Goal: Transaction & Acquisition: Purchase product/service

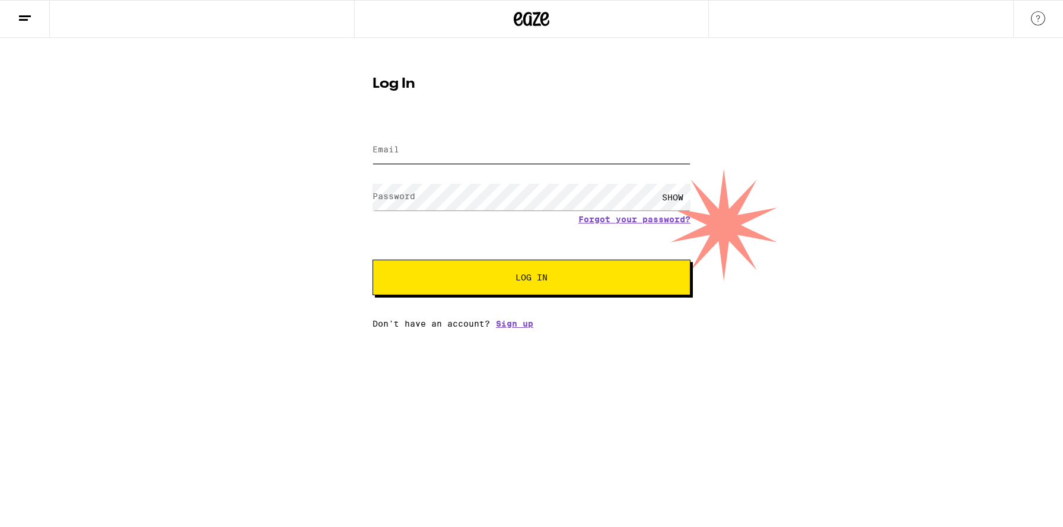
click at [656, 150] on input "Email" at bounding box center [531, 150] width 318 height 27
click at [384, 159] on input "Email" at bounding box center [531, 150] width 318 height 27
type input "[EMAIL_ADDRESS][DOMAIN_NAME]"
click at [372, 260] on button "Log In" at bounding box center [531, 278] width 318 height 36
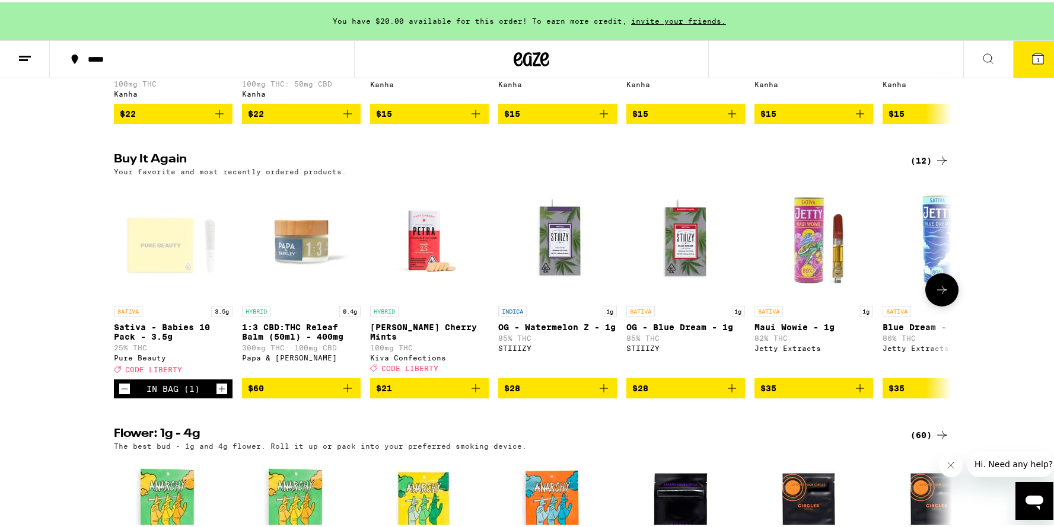
scroll to position [928, 0]
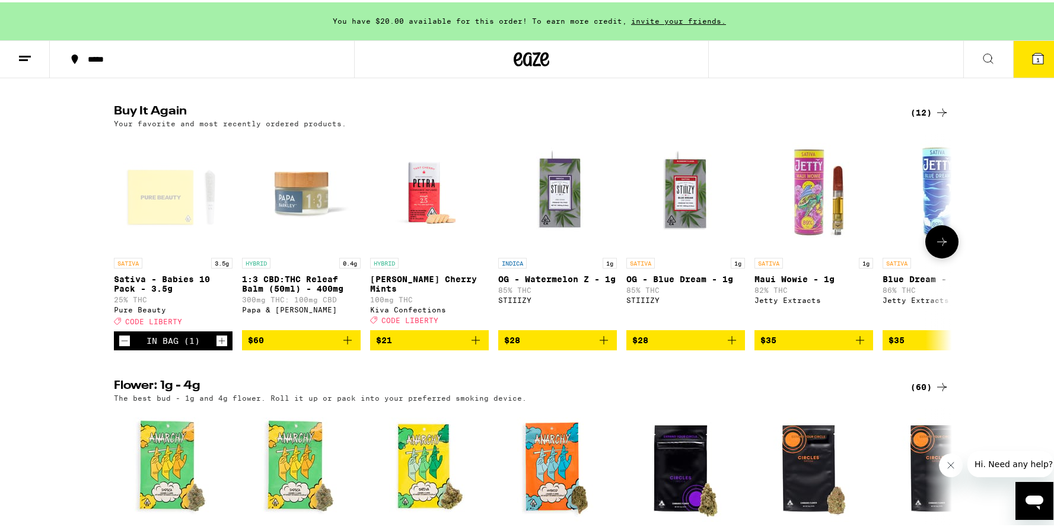
click at [937, 247] on icon at bounding box center [942, 239] width 14 height 14
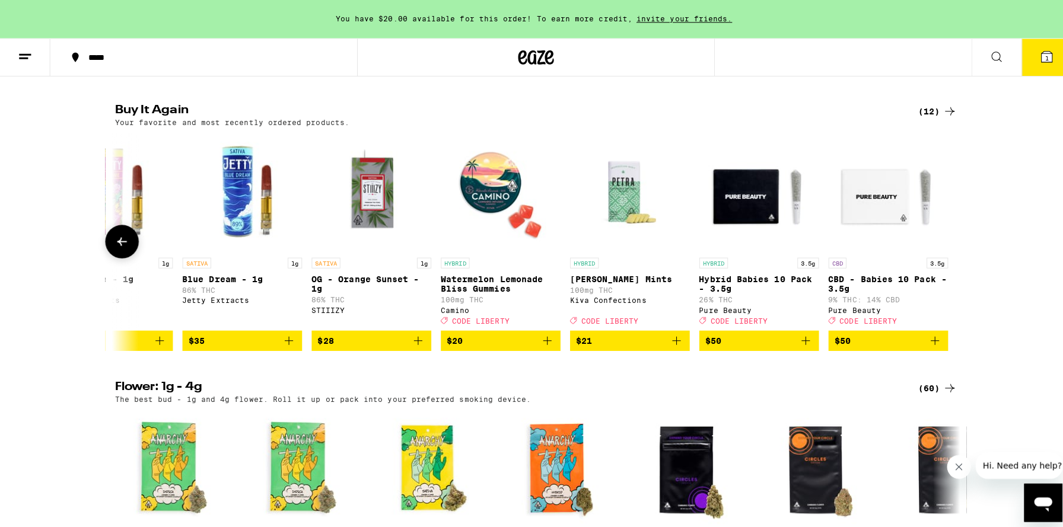
scroll to position [0, 702]
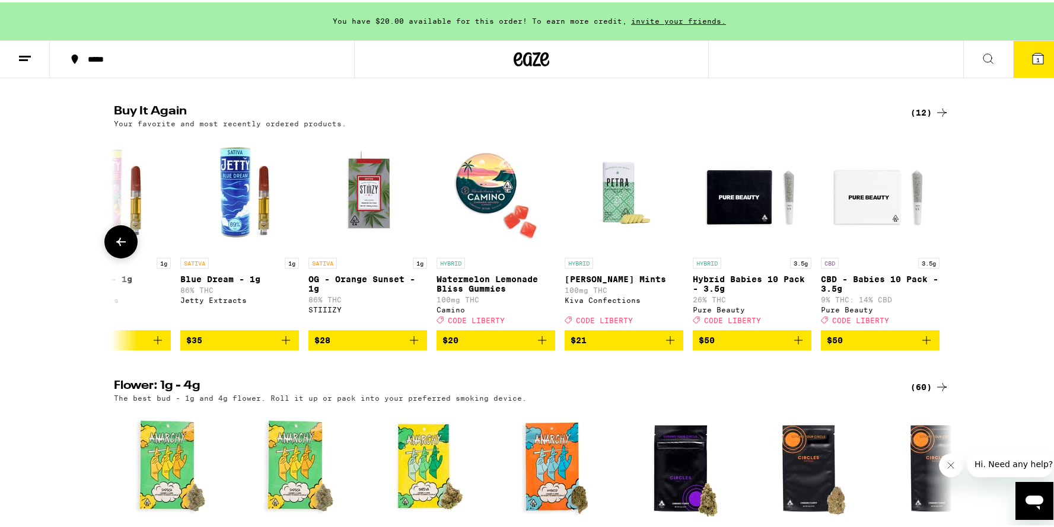
click at [711, 291] on p "Hybrid Babies 10 Pack - 3.5g" at bounding box center [752, 281] width 119 height 19
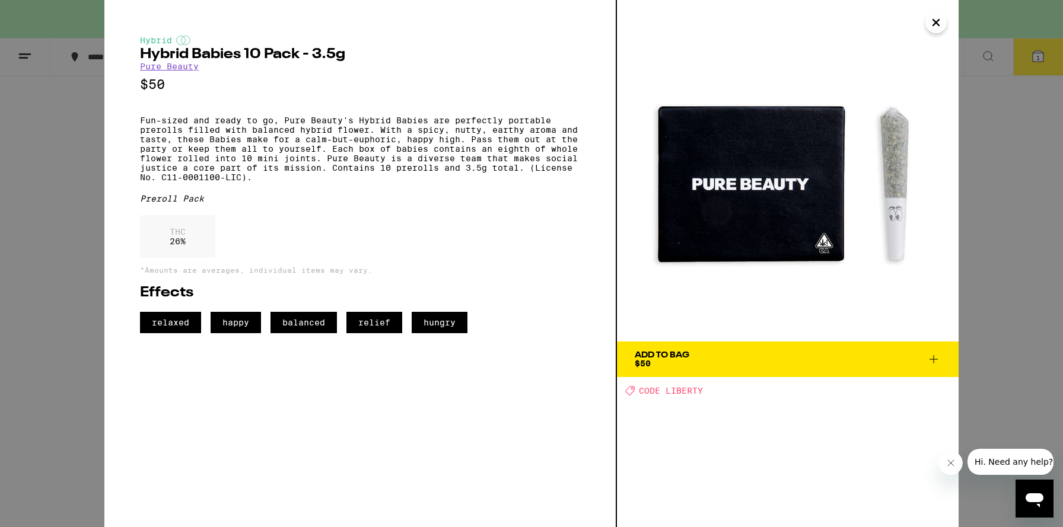
click at [935, 360] on icon at bounding box center [933, 359] width 14 height 14
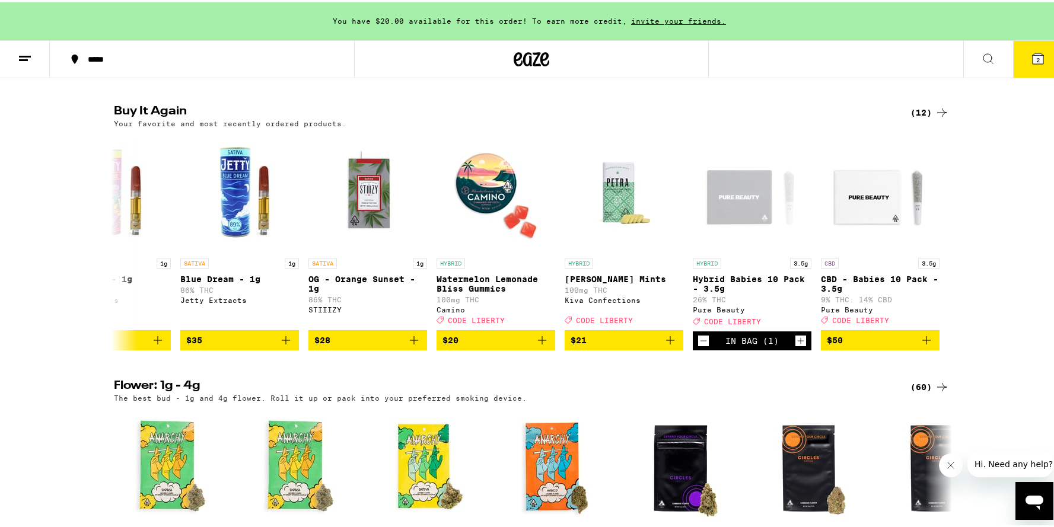
click at [1031, 63] on icon at bounding box center [1038, 56] width 14 height 14
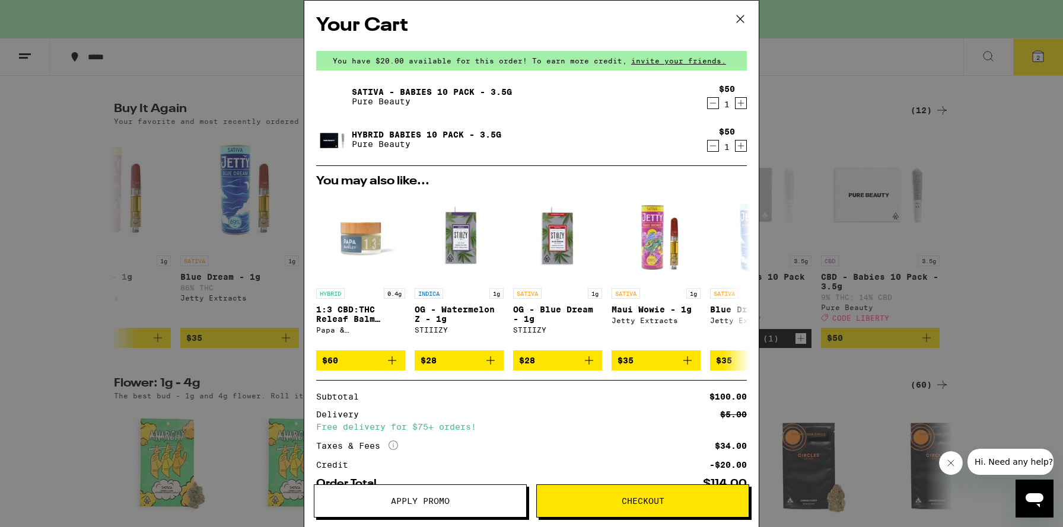
click at [707, 103] on icon "Decrement" at bounding box center [712, 103] width 11 height 14
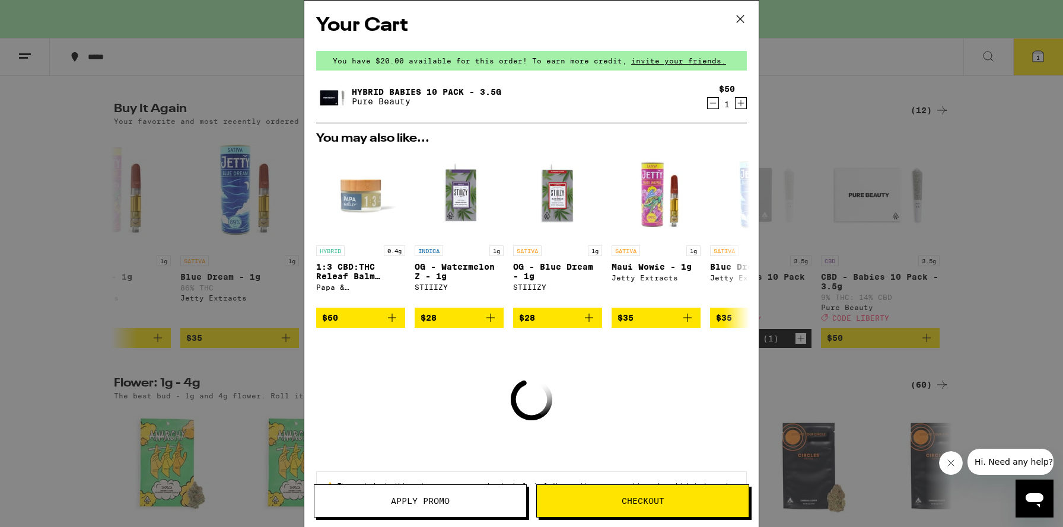
click at [735, 107] on icon "Increment" at bounding box center [740, 103] width 11 height 14
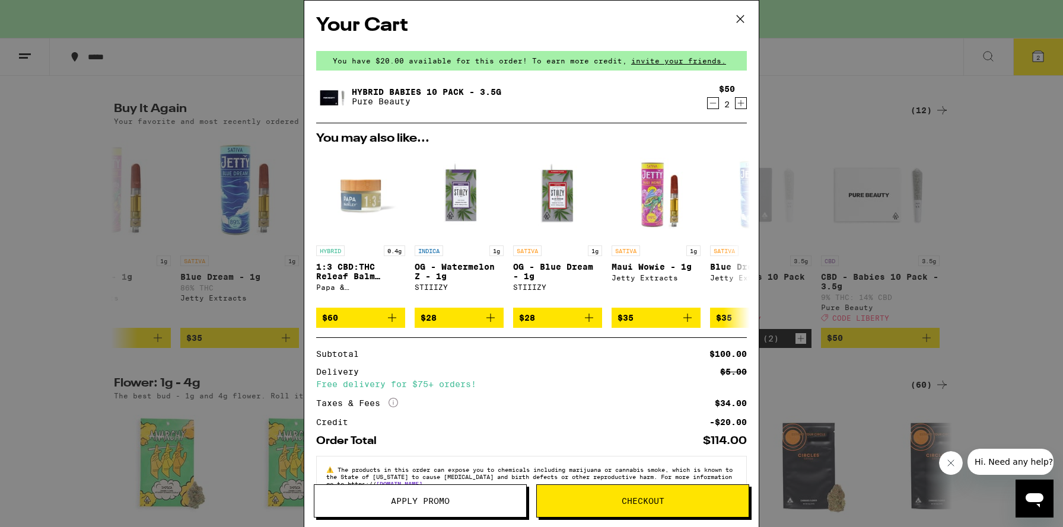
click at [738, 107] on icon "Increment" at bounding box center [741, 103] width 7 height 7
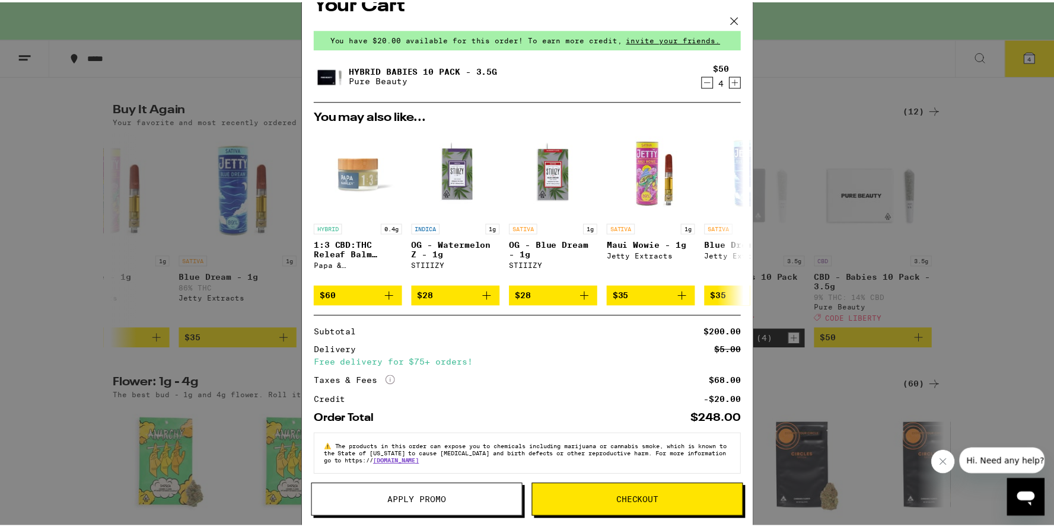
scroll to position [38, 0]
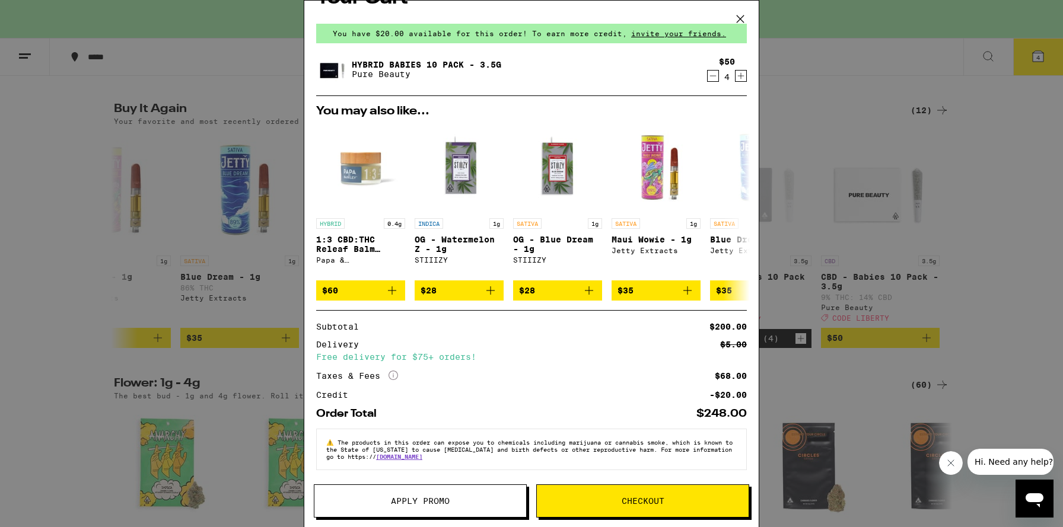
click at [450, 500] on span "Apply Promo" at bounding box center [420, 501] width 212 height 8
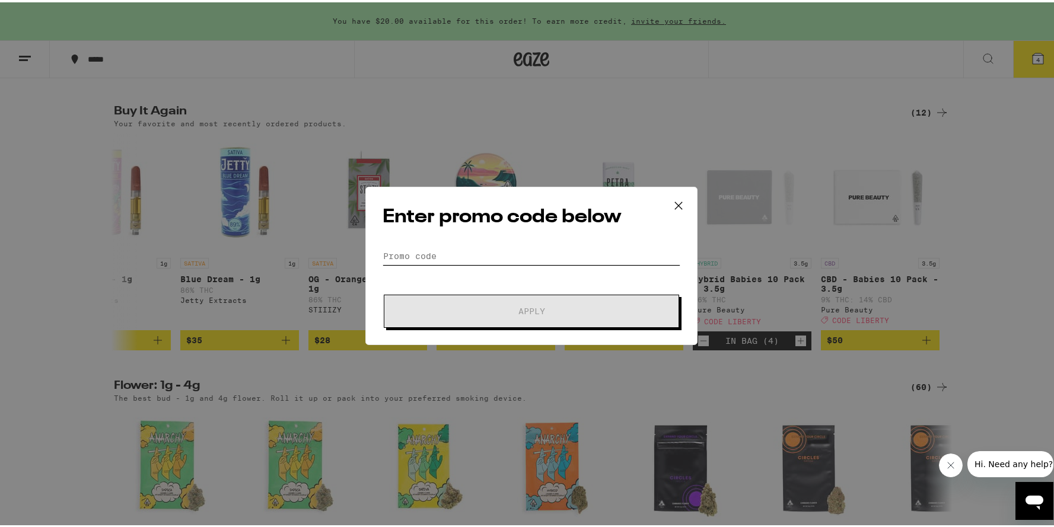
click at [387, 259] on input "Promo Code" at bounding box center [532, 254] width 298 height 18
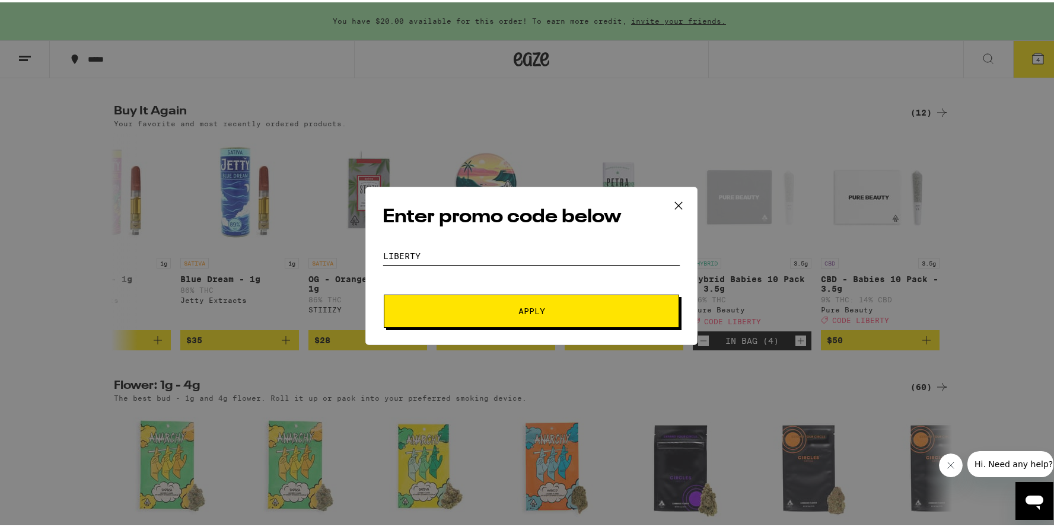
type input "liberty"
click at [454, 305] on span "Apply" at bounding box center [531, 309] width 213 height 8
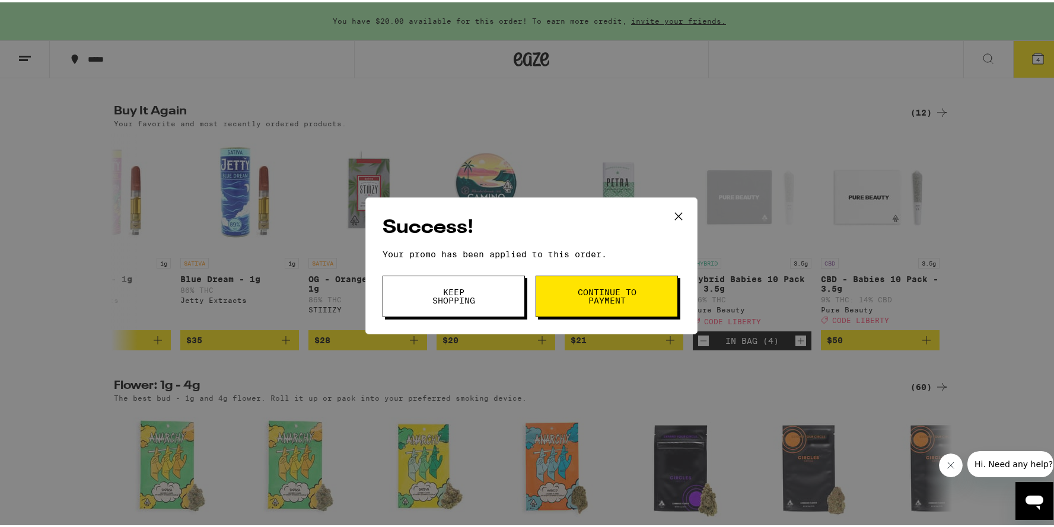
click at [576, 295] on span "Continue to payment" at bounding box center [606, 294] width 60 height 17
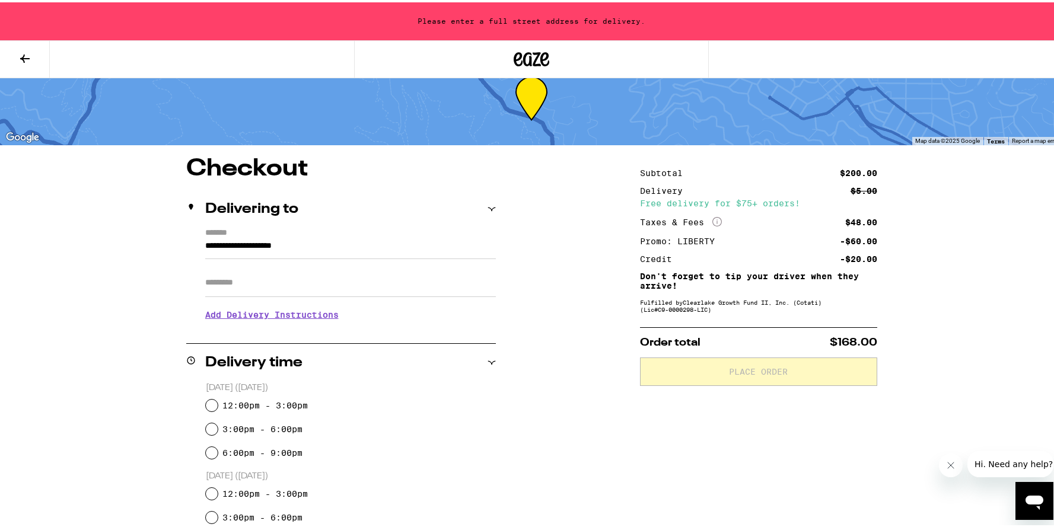
scroll to position [29, 0]
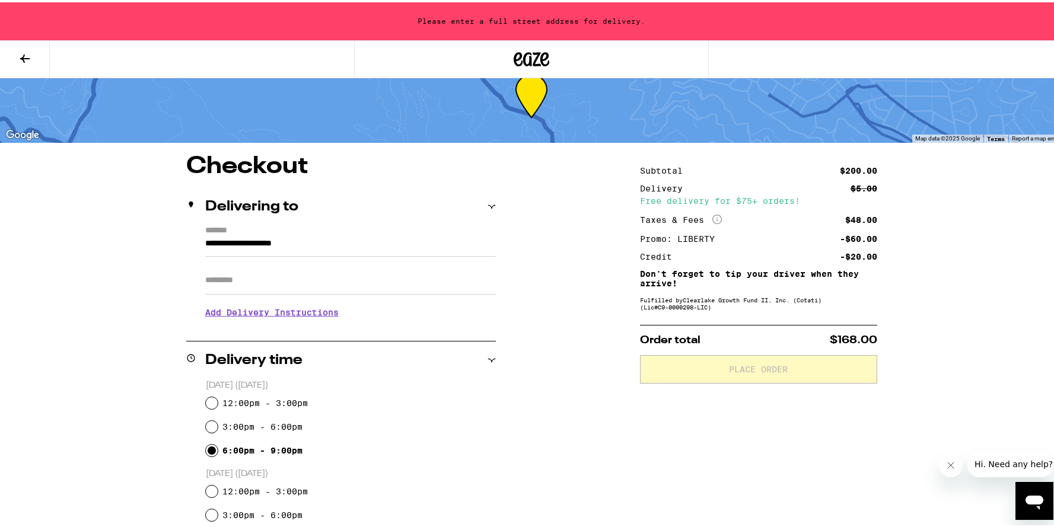
click at [206, 448] on input "6:00pm - 9:00pm" at bounding box center [212, 448] width 12 height 12
radio input "true"
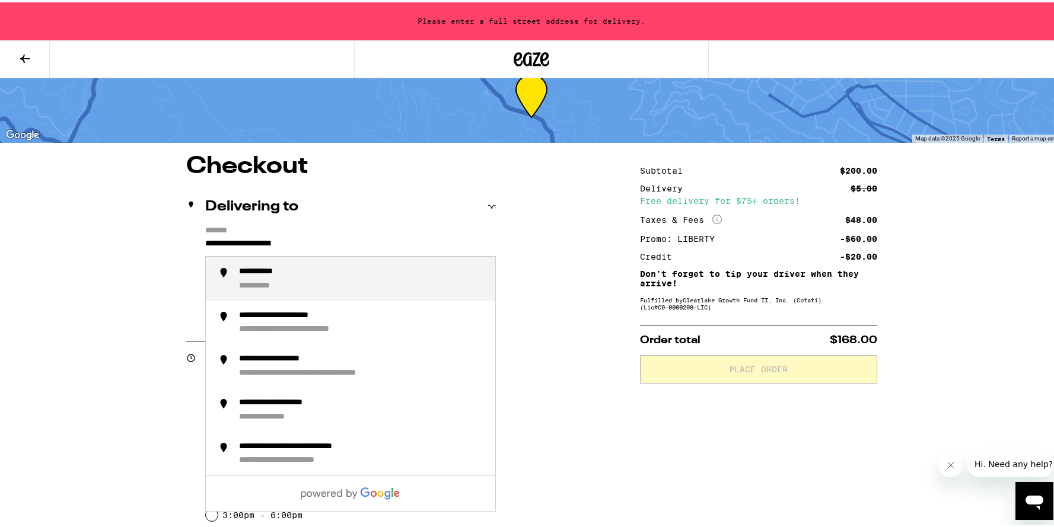
drag, startPoint x: 332, startPoint y: 237, endPoint x: 145, endPoint y: 236, distance: 186.8
click at [145, 236] on div "**********" at bounding box center [531, 460] width 854 height 617
click at [315, 275] on div "**********" at bounding box center [282, 269] width 86 height 11
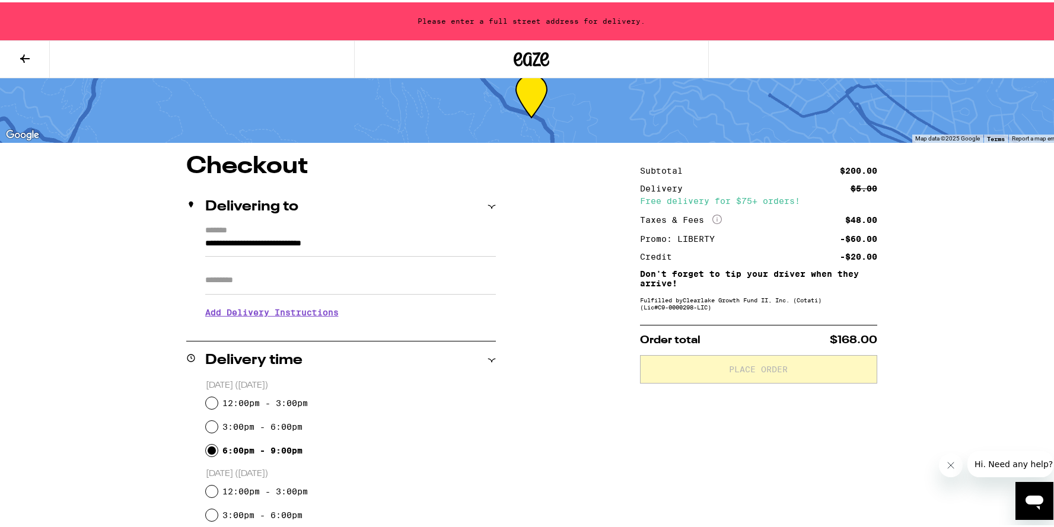
type input "**********"
click at [207, 289] on input "Apt/Suite" at bounding box center [350, 278] width 291 height 28
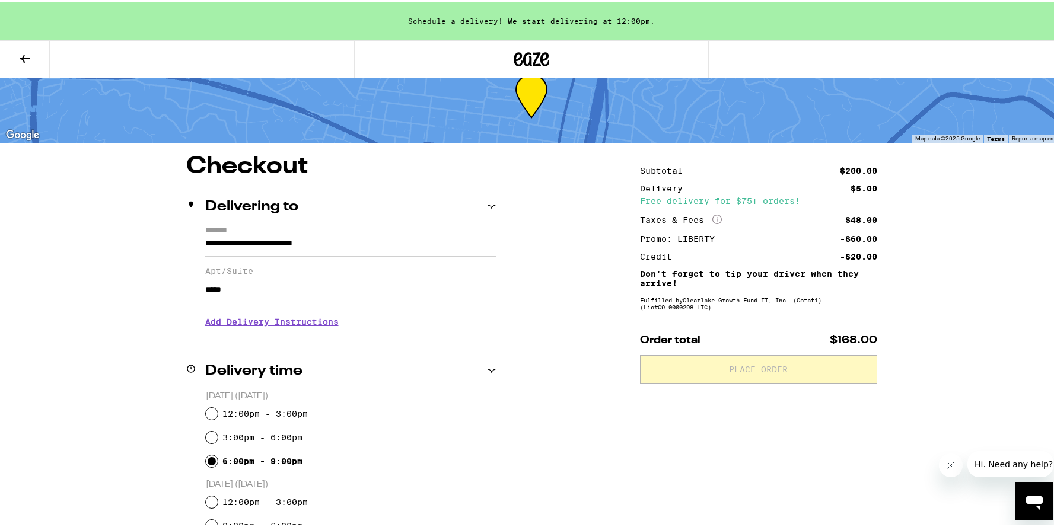
type input "*****"
click at [320, 322] on h3 "Add Delivery Instructions" at bounding box center [350, 319] width 291 height 27
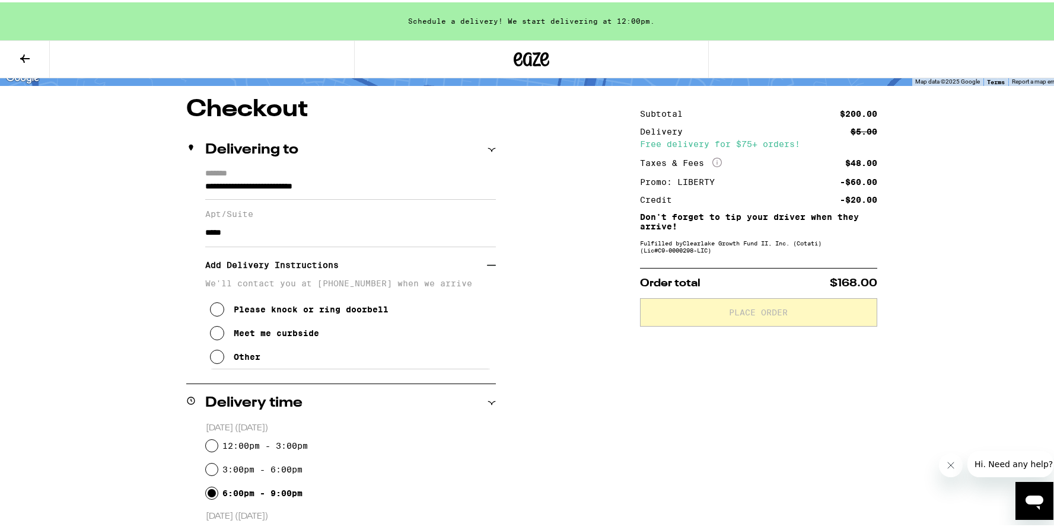
scroll to position [89, 0]
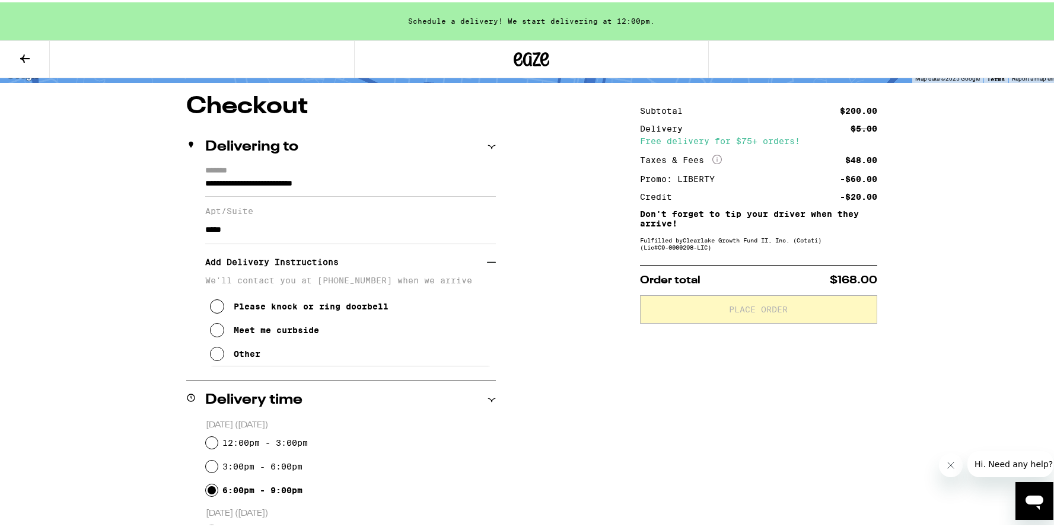
click at [216, 335] on icon at bounding box center [217, 328] width 14 height 14
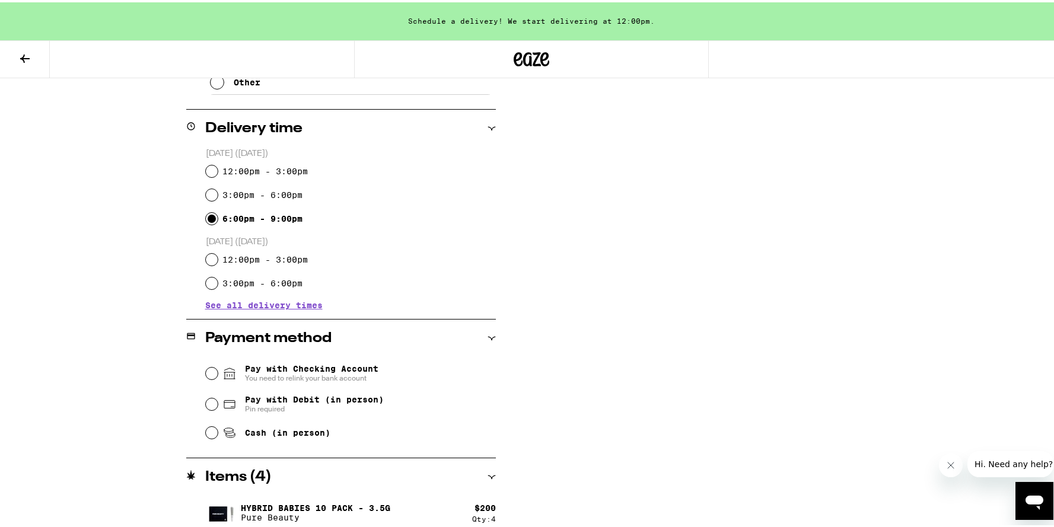
scroll to position [371, 0]
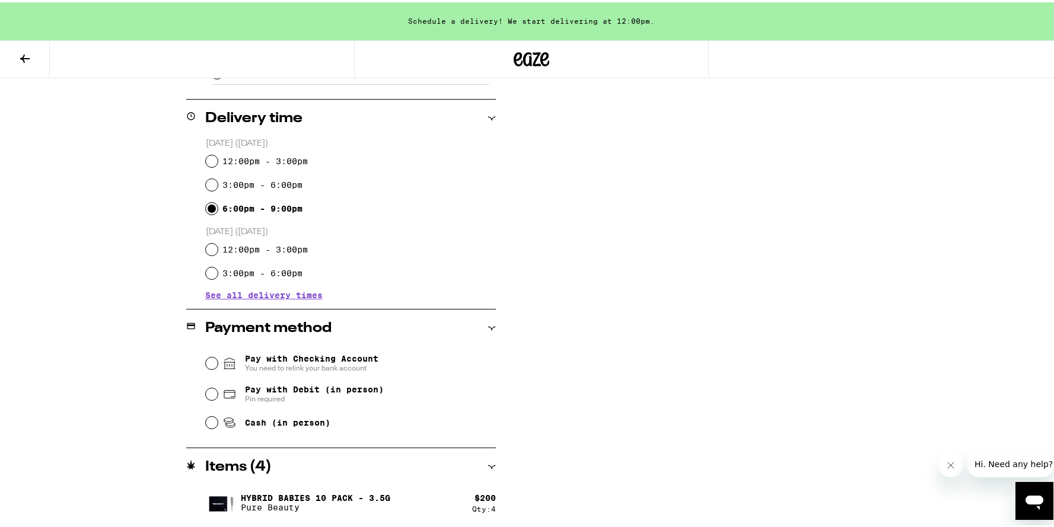
click at [835, 321] on div "Subtotal $200.00 Delivery $5.00 Free delivery for $75+ orders! Taxes & Fees Mor…" at bounding box center [758, 169] width 237 height 716
click at [206, 419] on input "Cash (in person)" at bounding box center [212, 421] width 12 height 12
radio input "true"
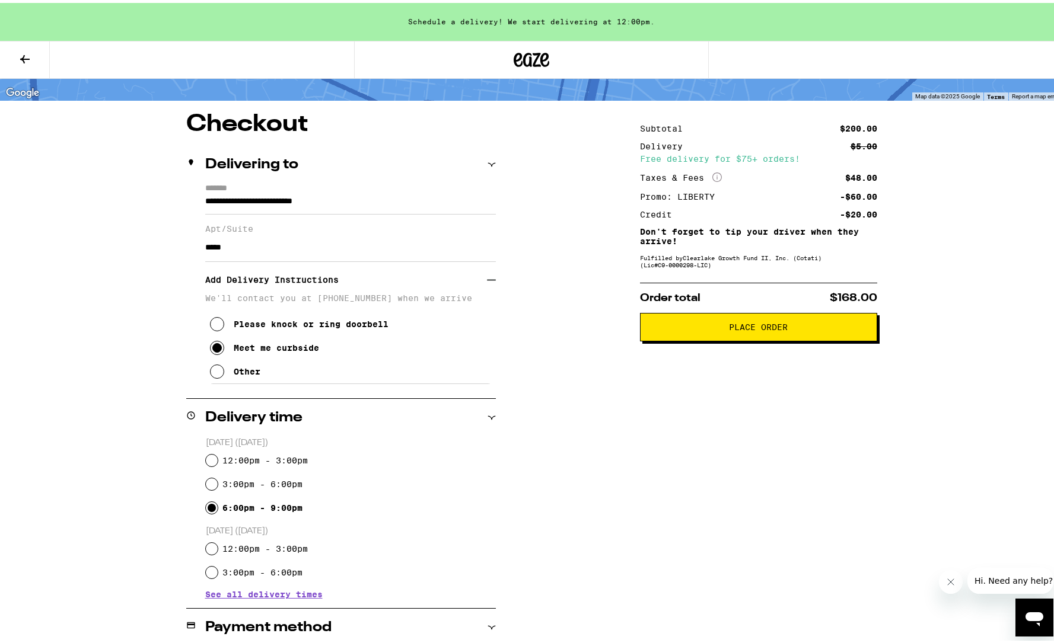
scroll to position [63, 0]
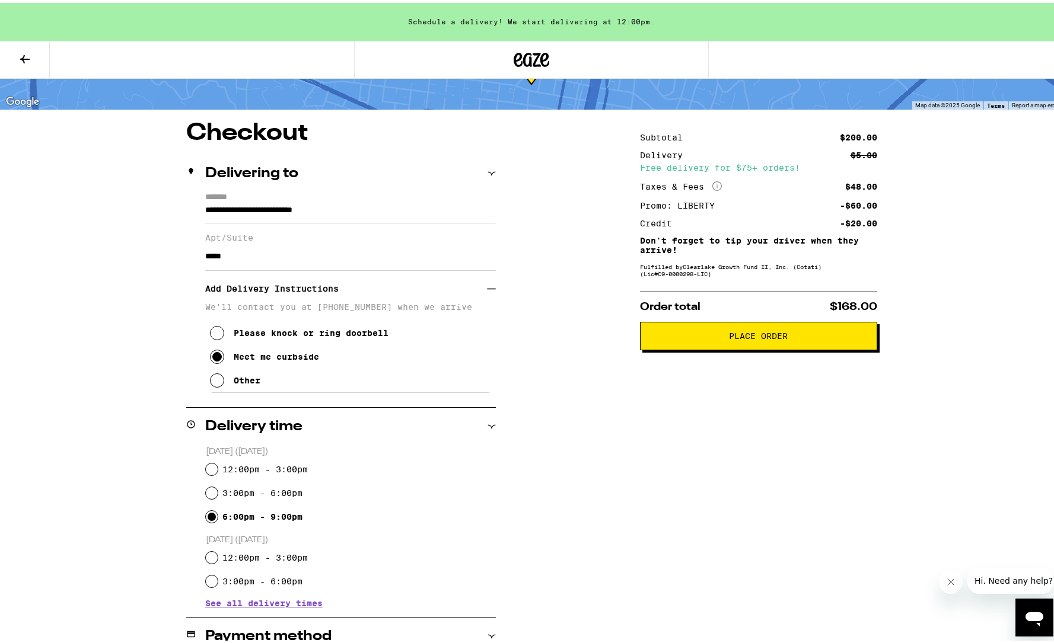
click at [748, 337] on span "Place Order" at bounding box center [758, 333] width 59 height 8
